Goal: Task Accomplishment & Management: Use online tool/utility

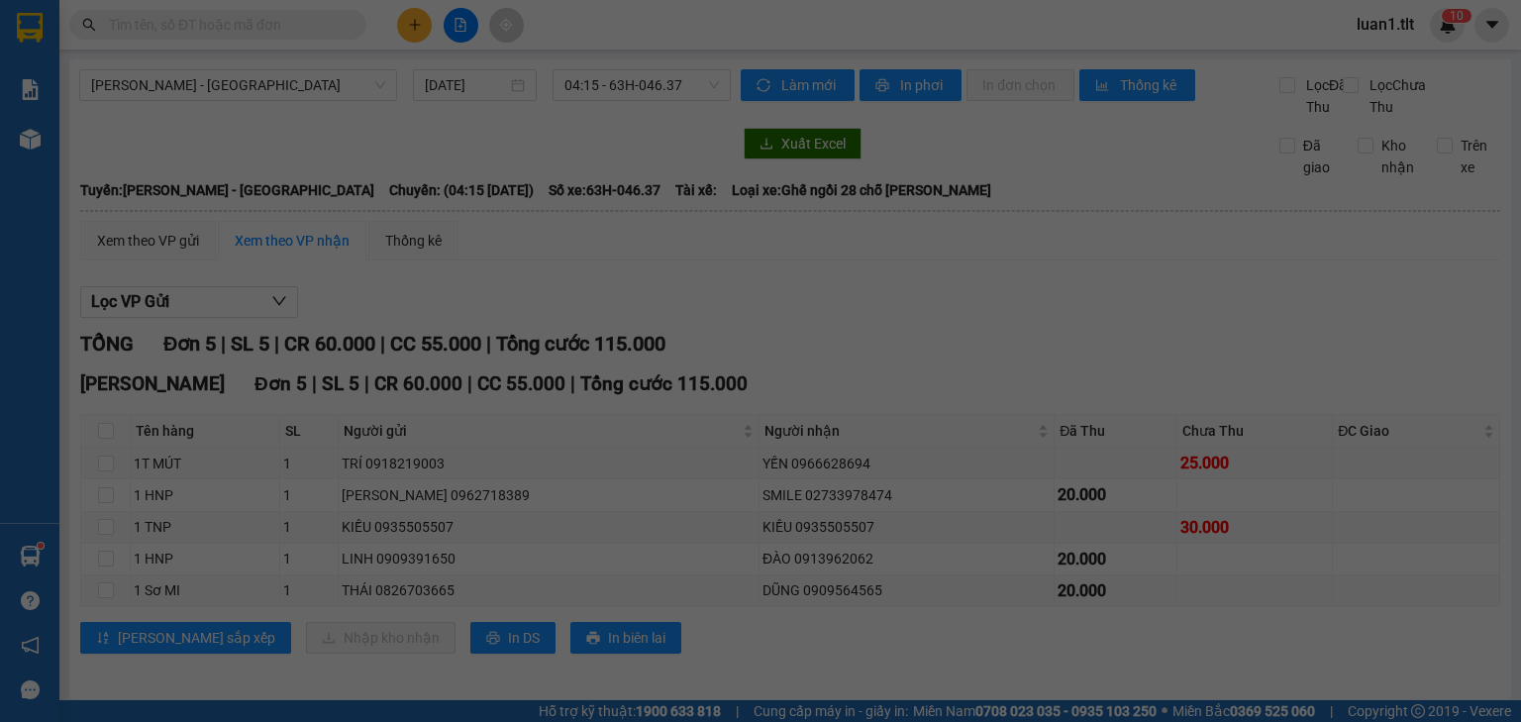
scroll to position [28, 0]
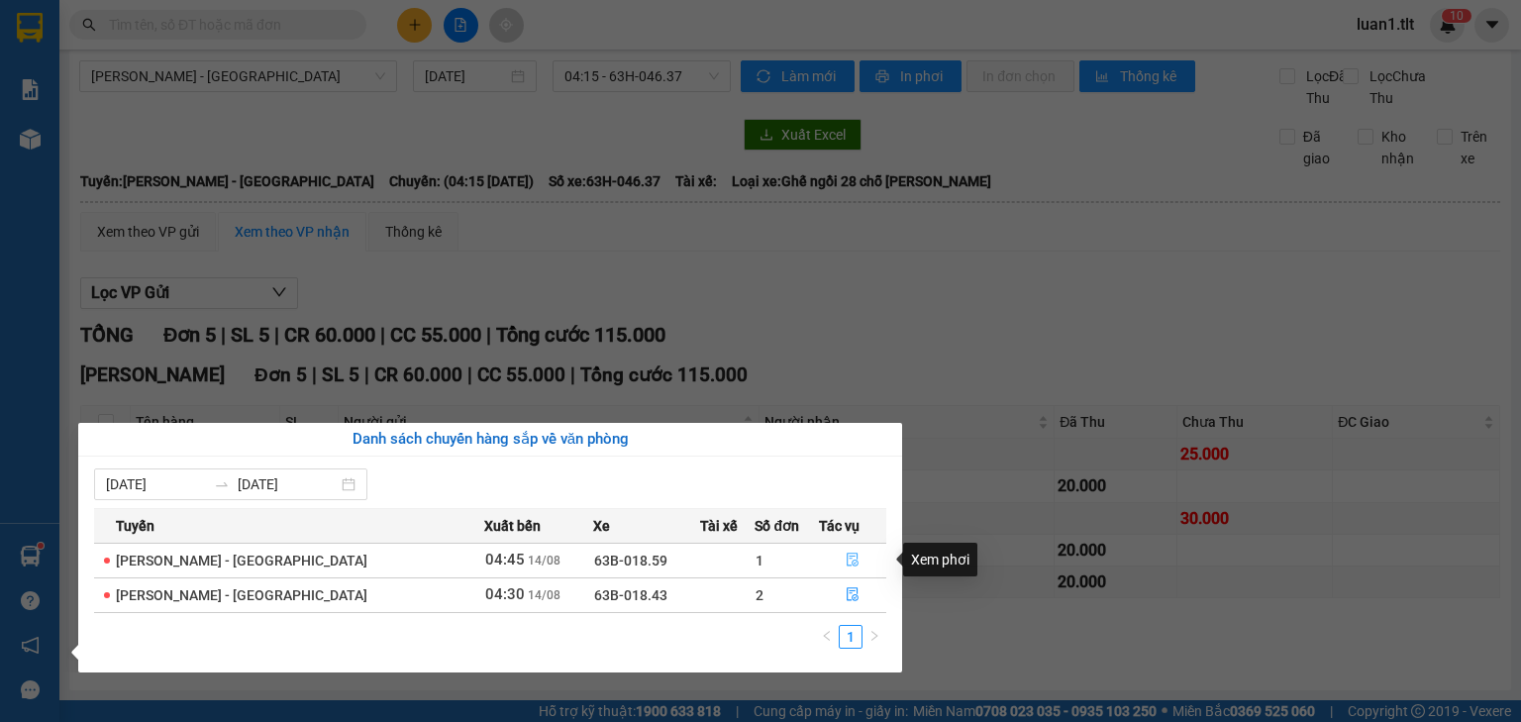
click at [846, 562] on icon "file-done" at bounding box center [853, 560] width 14 height 14
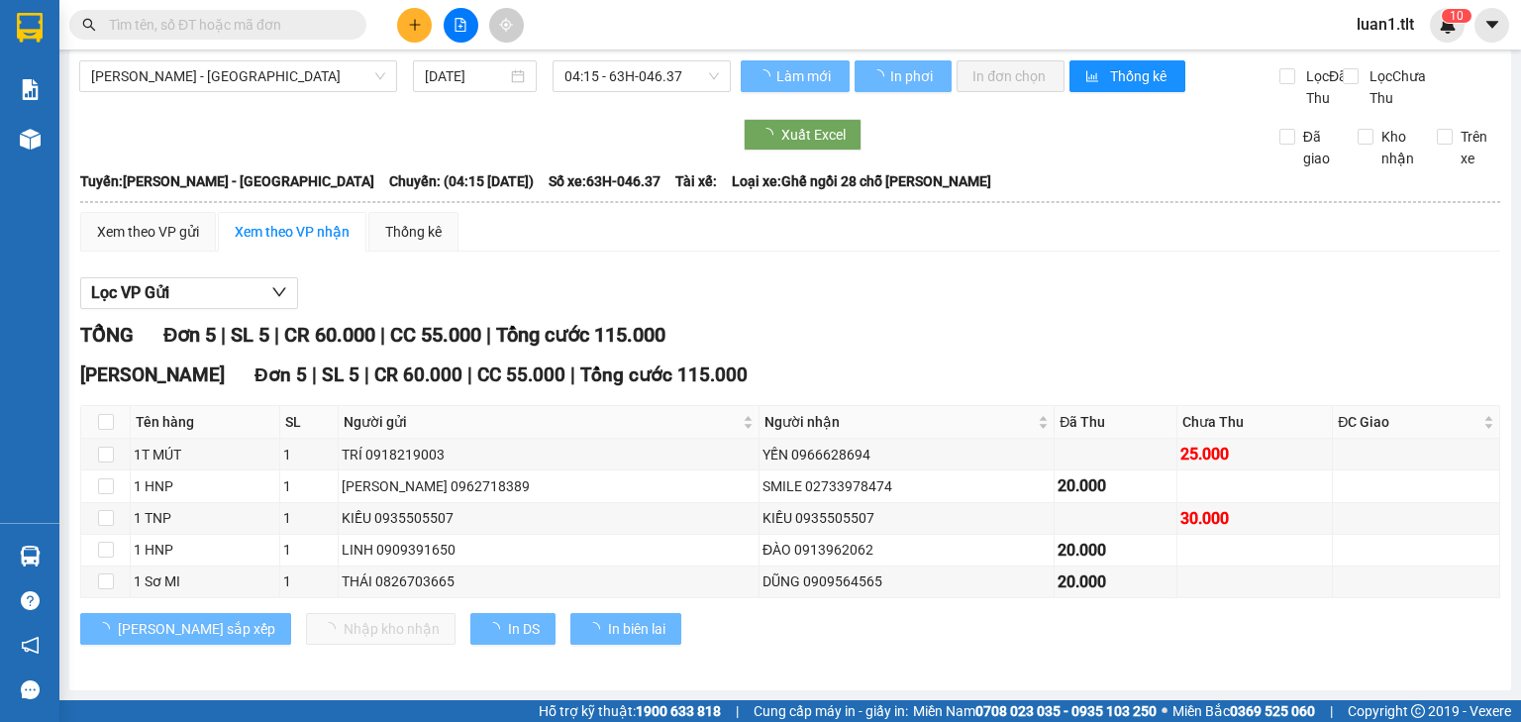
click at [40, 563] on div at bounding box center [30, 556] width 35 height 35
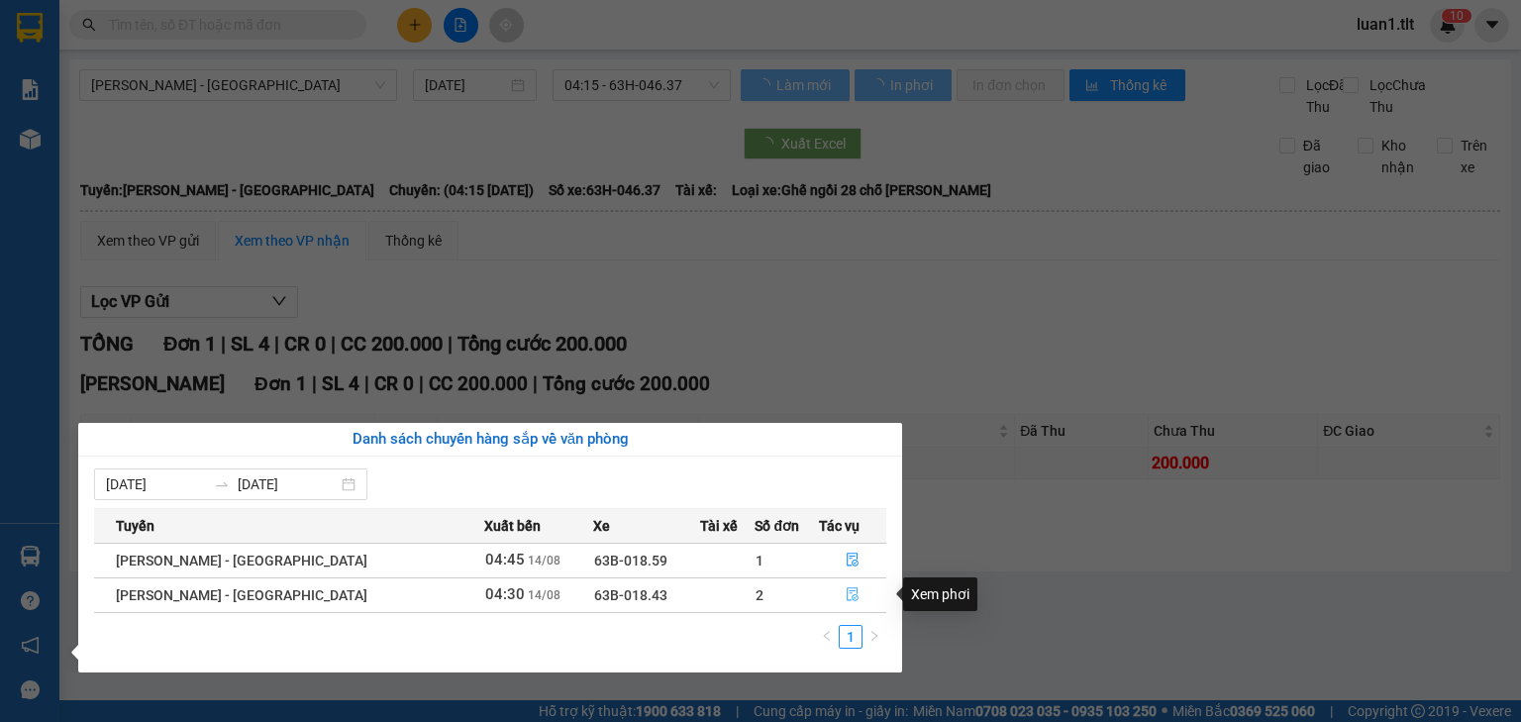
click at [837, 590] on button "button" at bounding box center [852, 595] width 65 height 32
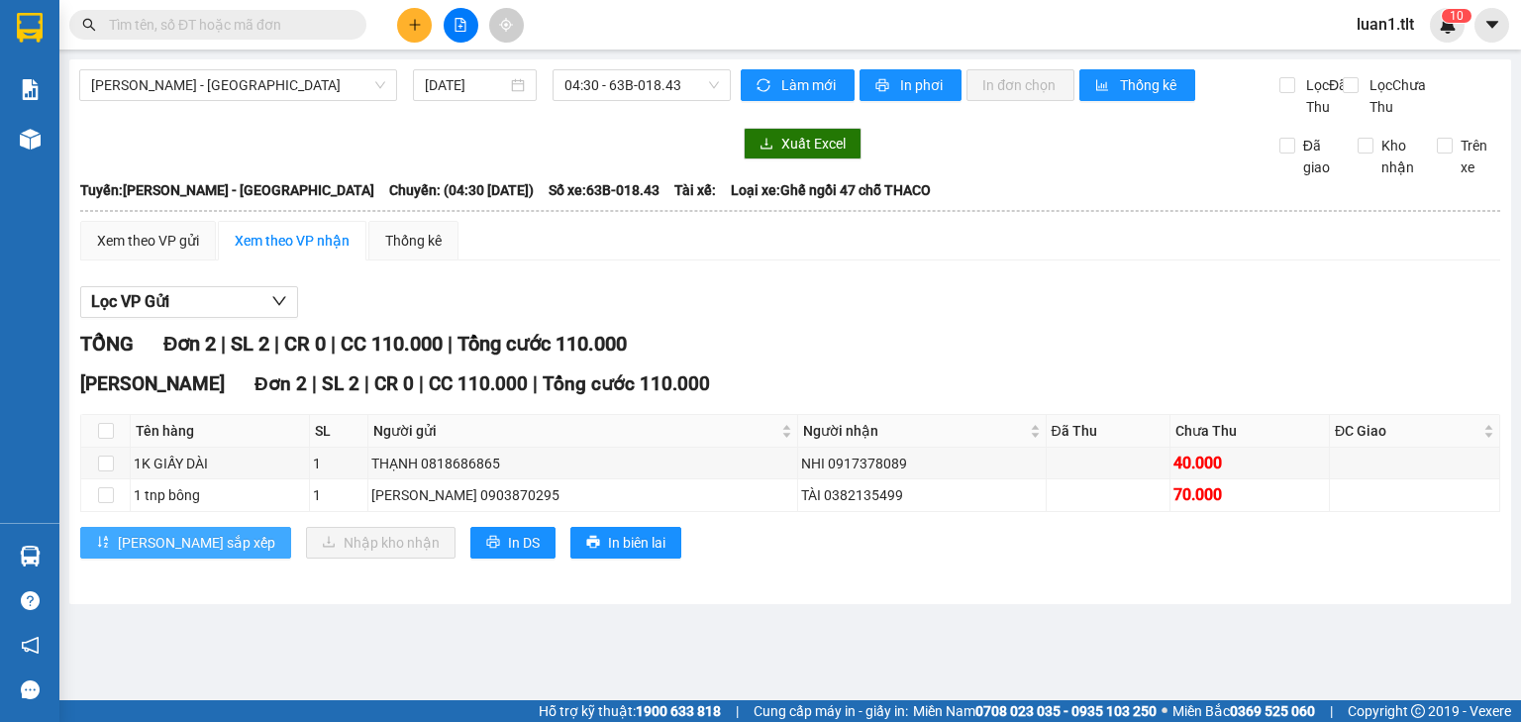
drag, startPoint x: 112, startPoint y: 565, endPoint x: 4, endPoint y: 562, distance: 108.0
click at [112, 559] on button "[PERSON_NAME] sắp xếp" at bounding box center [185, 543] width 211 height 32
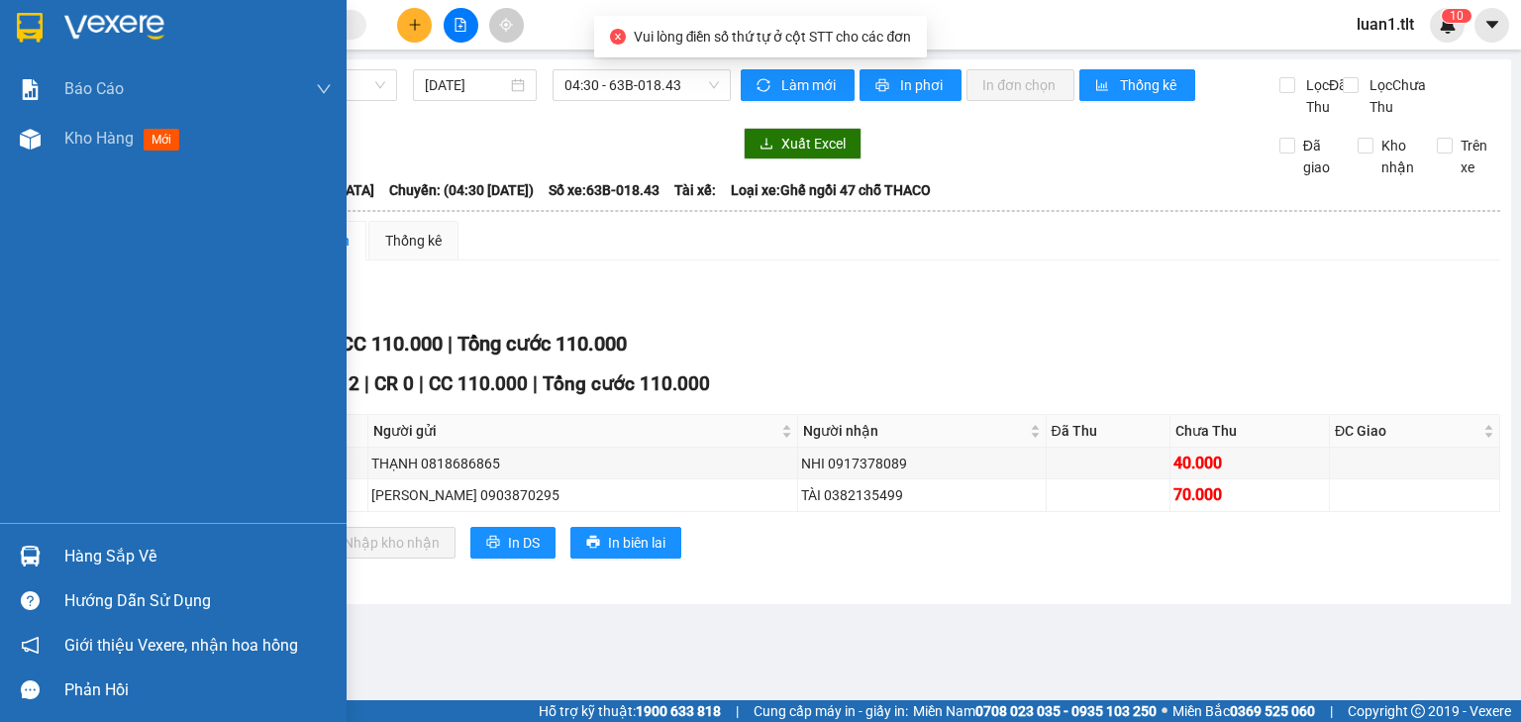
click at [0, 555] on div "Hàng sắp về" at bounding box center [173, 556] width 347 height 45
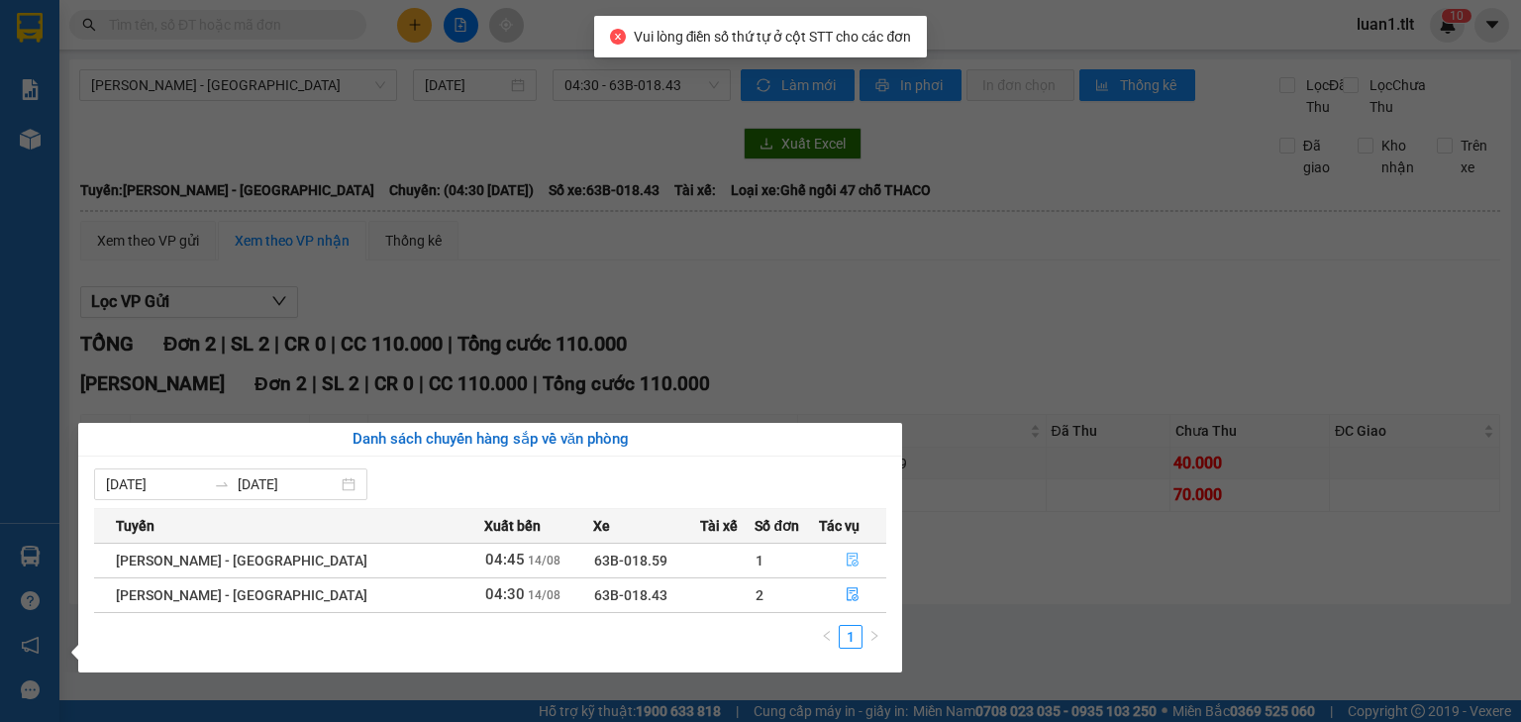
click at [829, 553] on button "button" at bounding box center [852, 561] width 65 height 32
